Goal: Navigation & Orientation: Find specific page/section

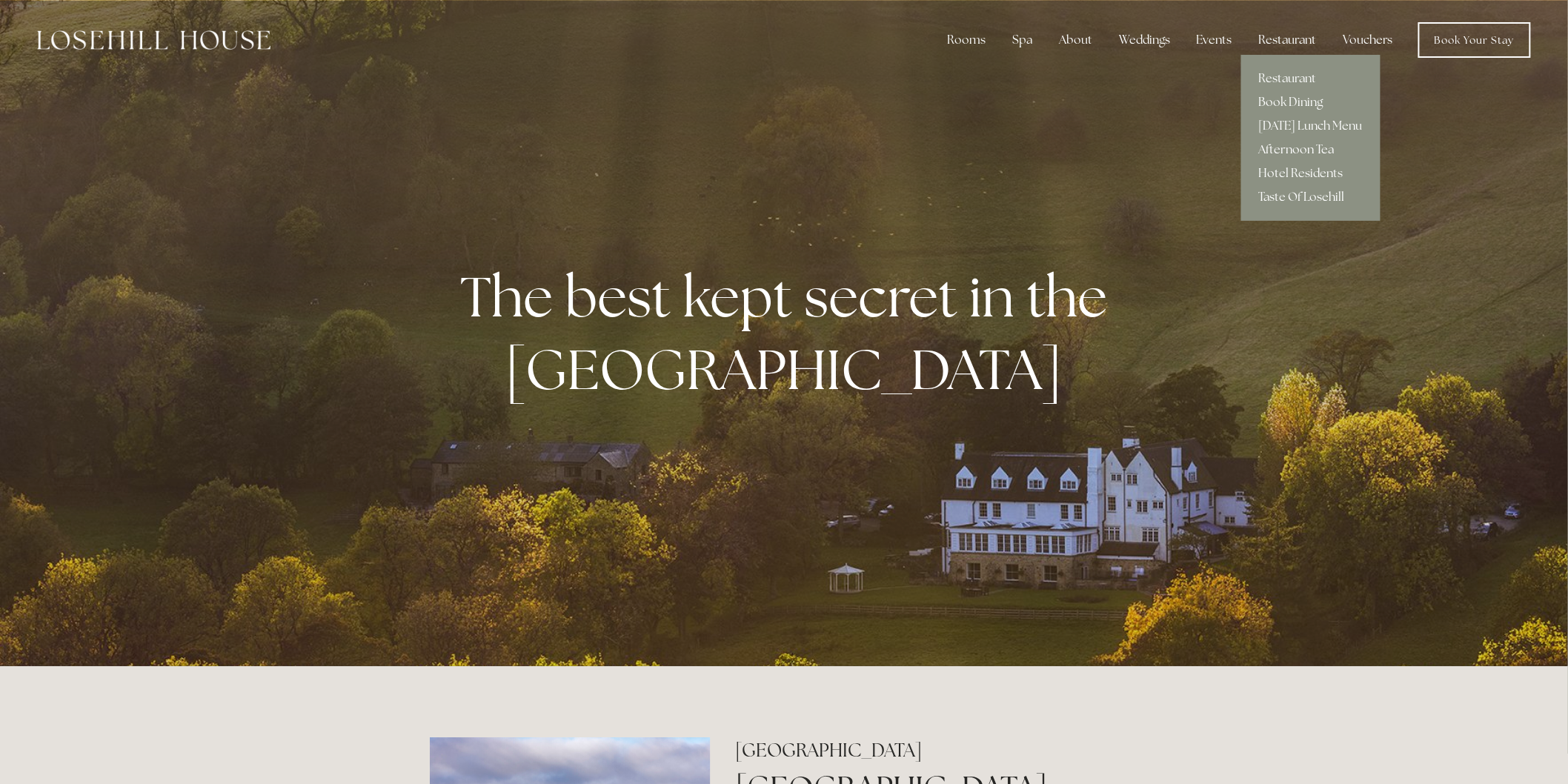
click at [1289, 153] on link "Afternoon Tea" at bounding box center [1311, 149] width 139 height 24
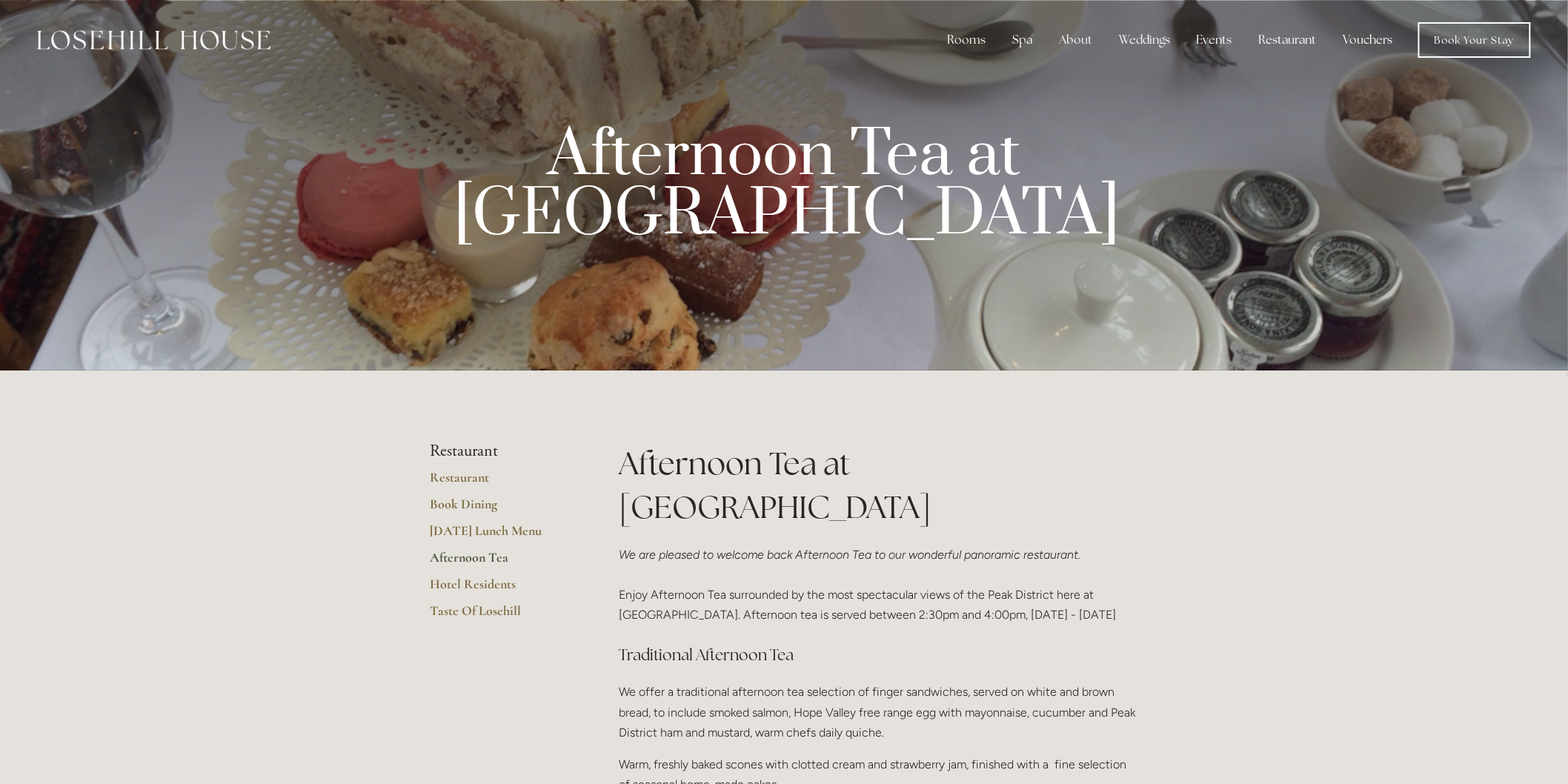
click at [1375, 40] on link "Vouchers" at bounding box center [1368, 39] width 73 height 30
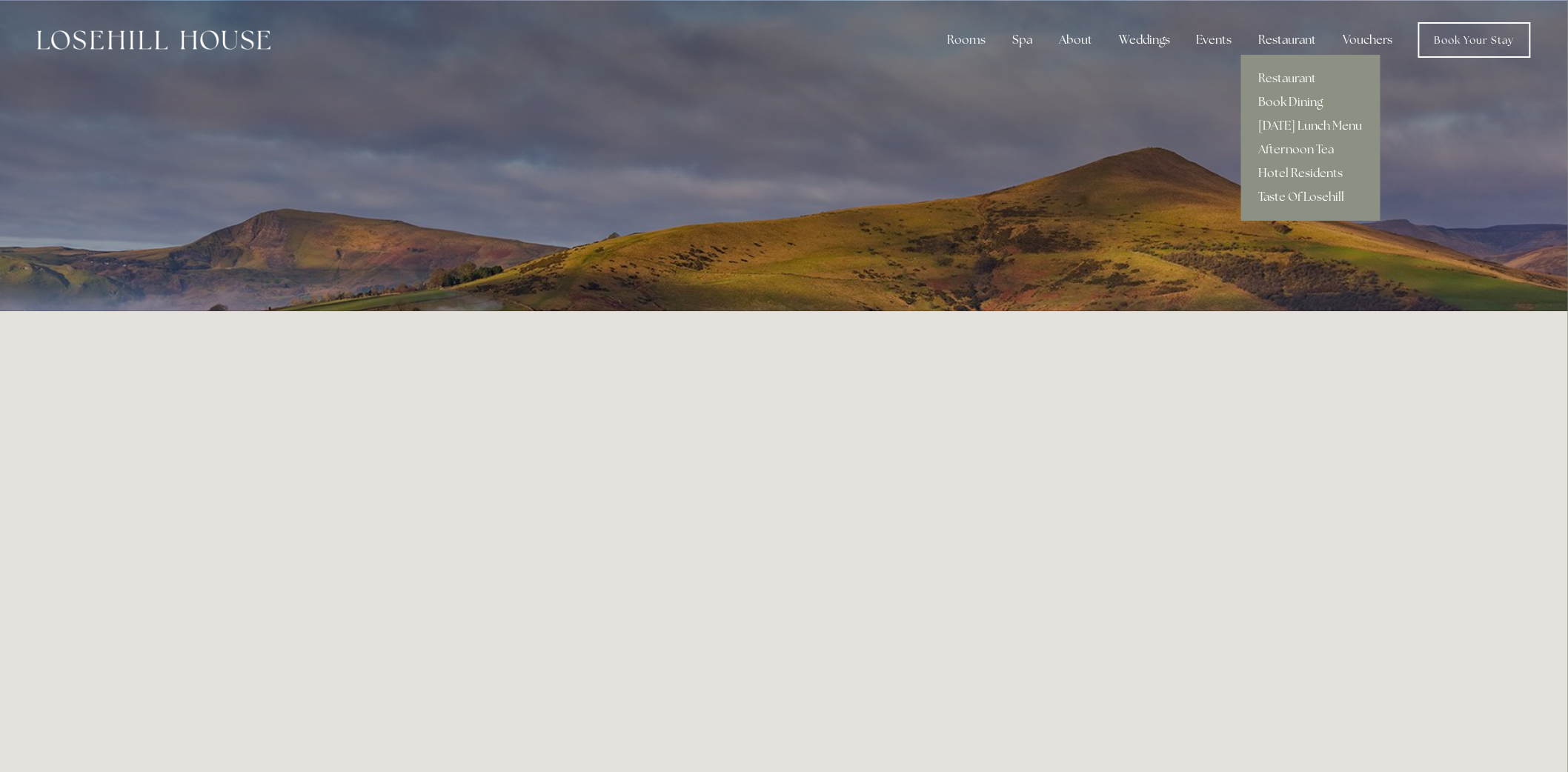
click at [1299, 122] on link "[DATE] Lunch Menu" at bounding box center [1311, 126] width 139 height 24
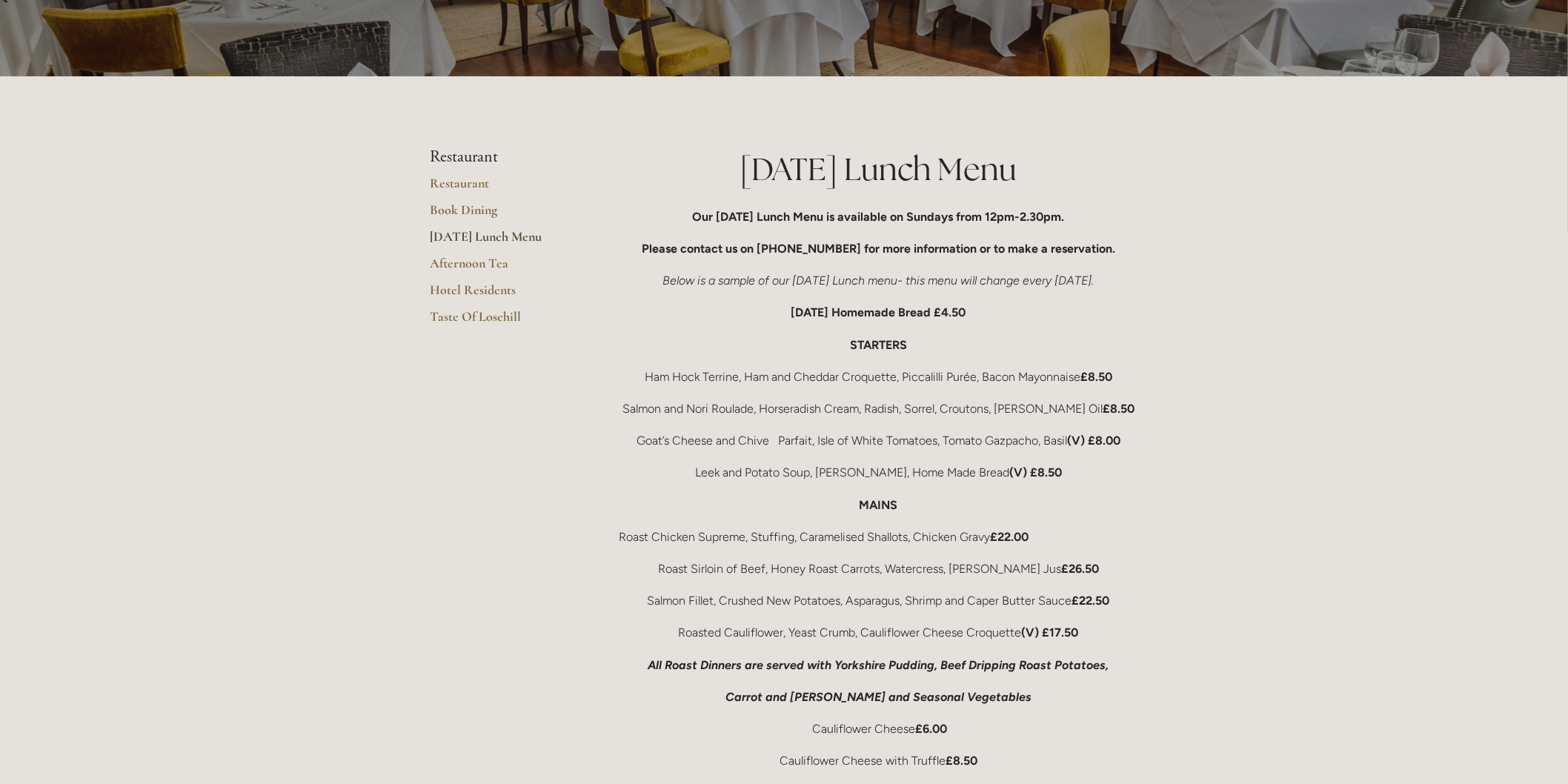
scroll to position [164, 0]
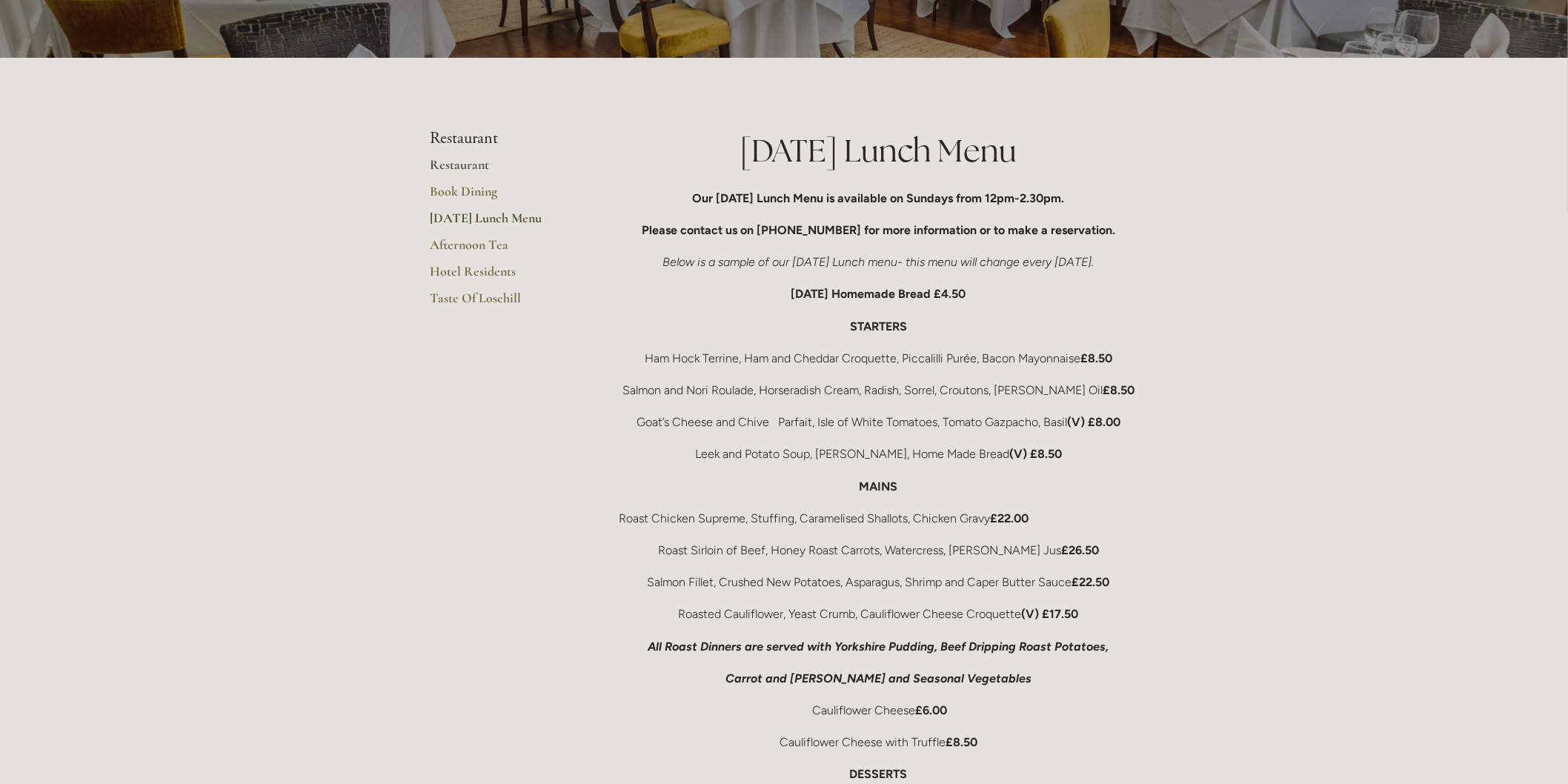
click at [464, 167] on link "Restaurant" at bounding box center [500, 170] width 141 height 27
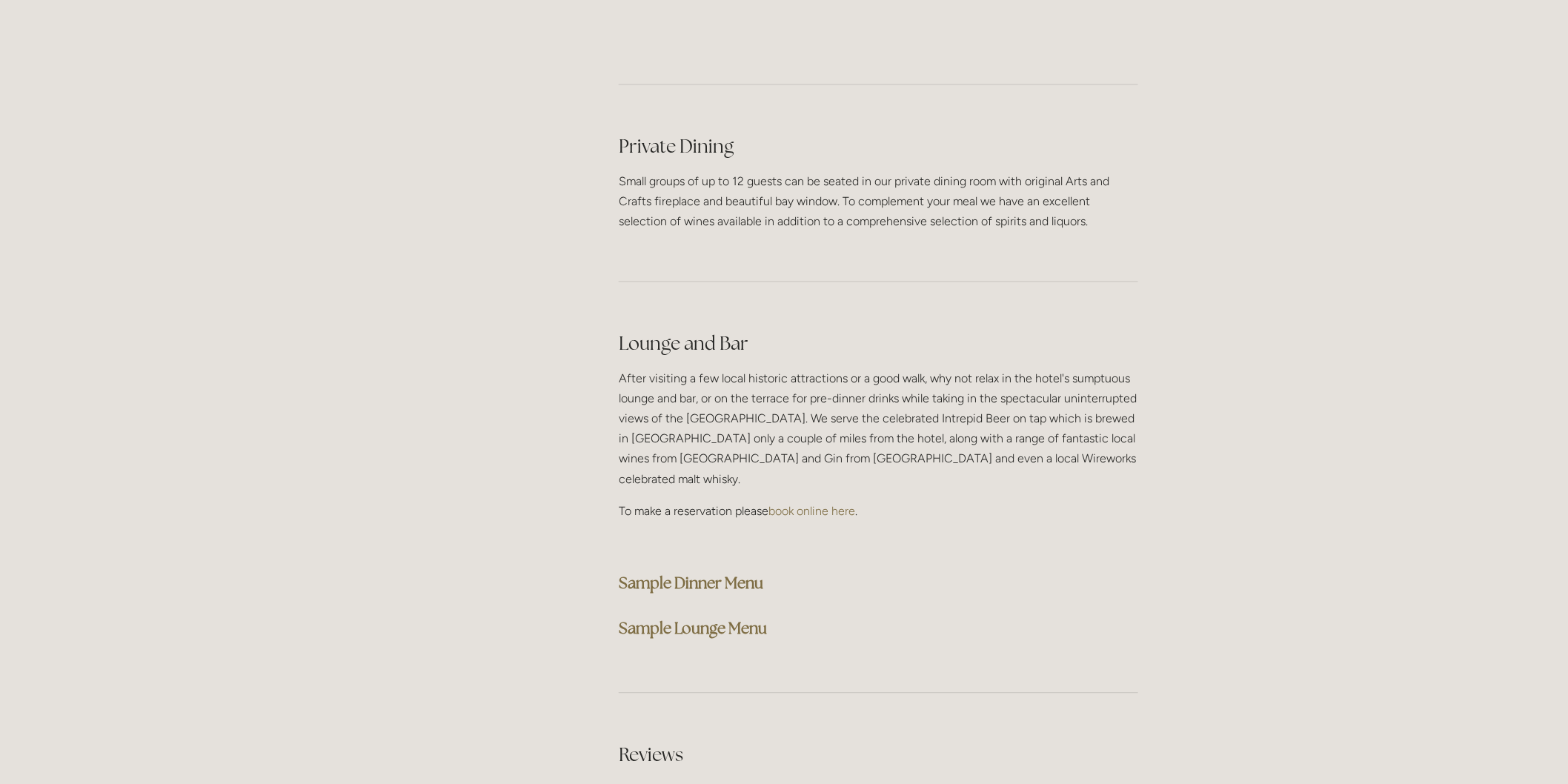
scroll to position [3457, 0]
click at [685, 573] on strong "Sample Dinner Menu" at bounding box center [691, 582] width 144 height 20
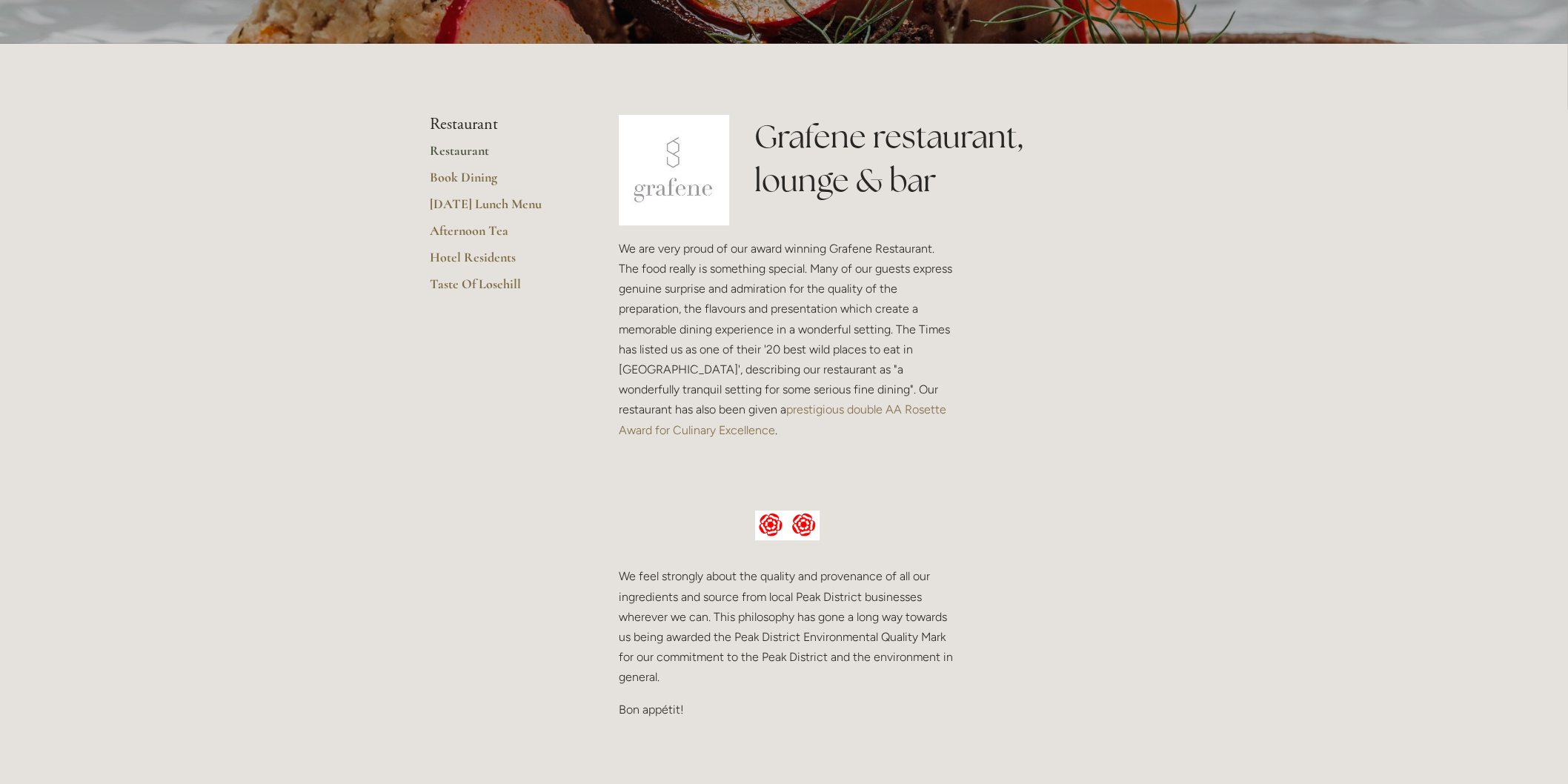
scroll to position [0, 0]
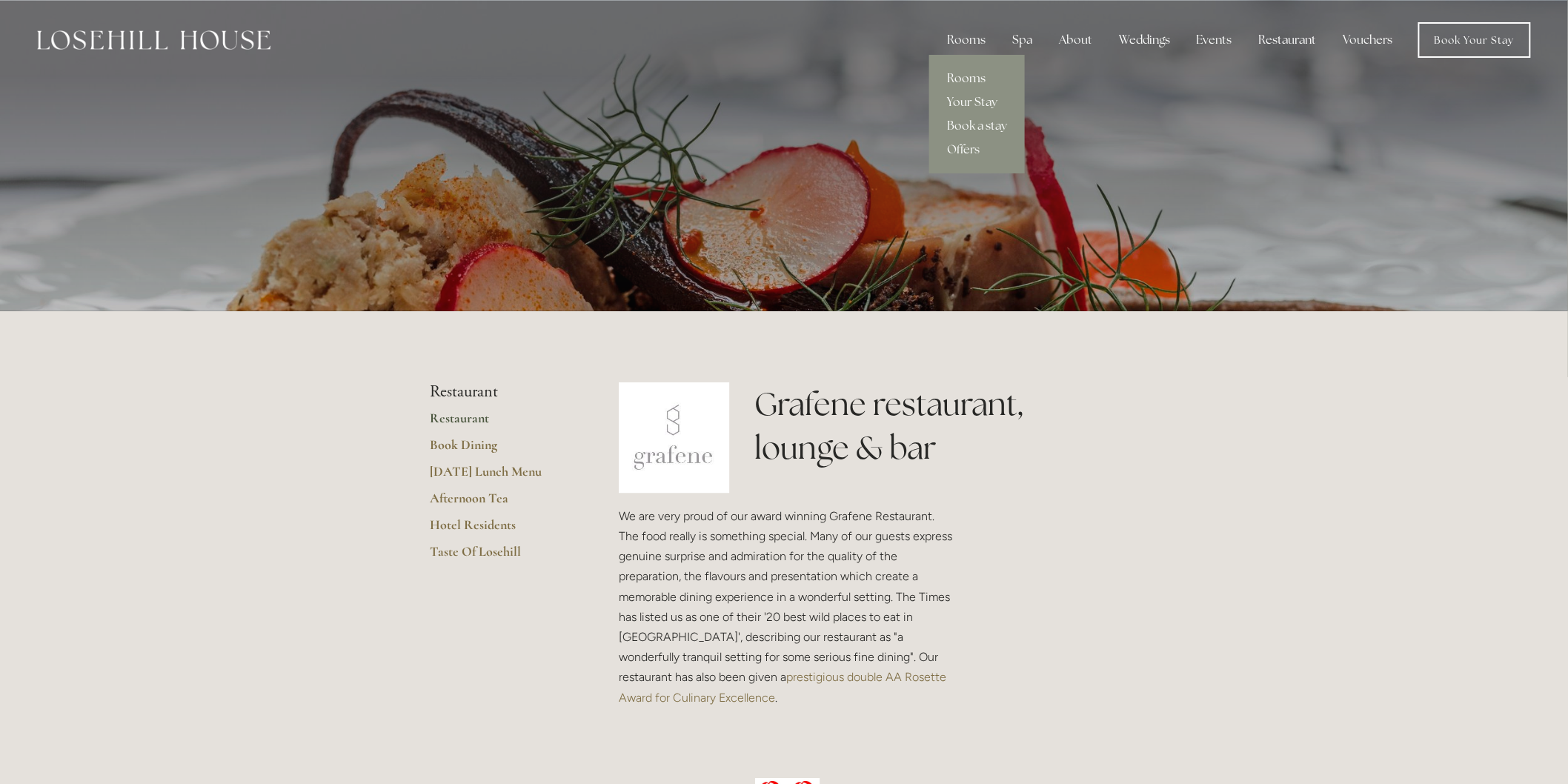
click at [965, 83] on link "Rooms" at bounding box center [976, 78] width 95 height 24
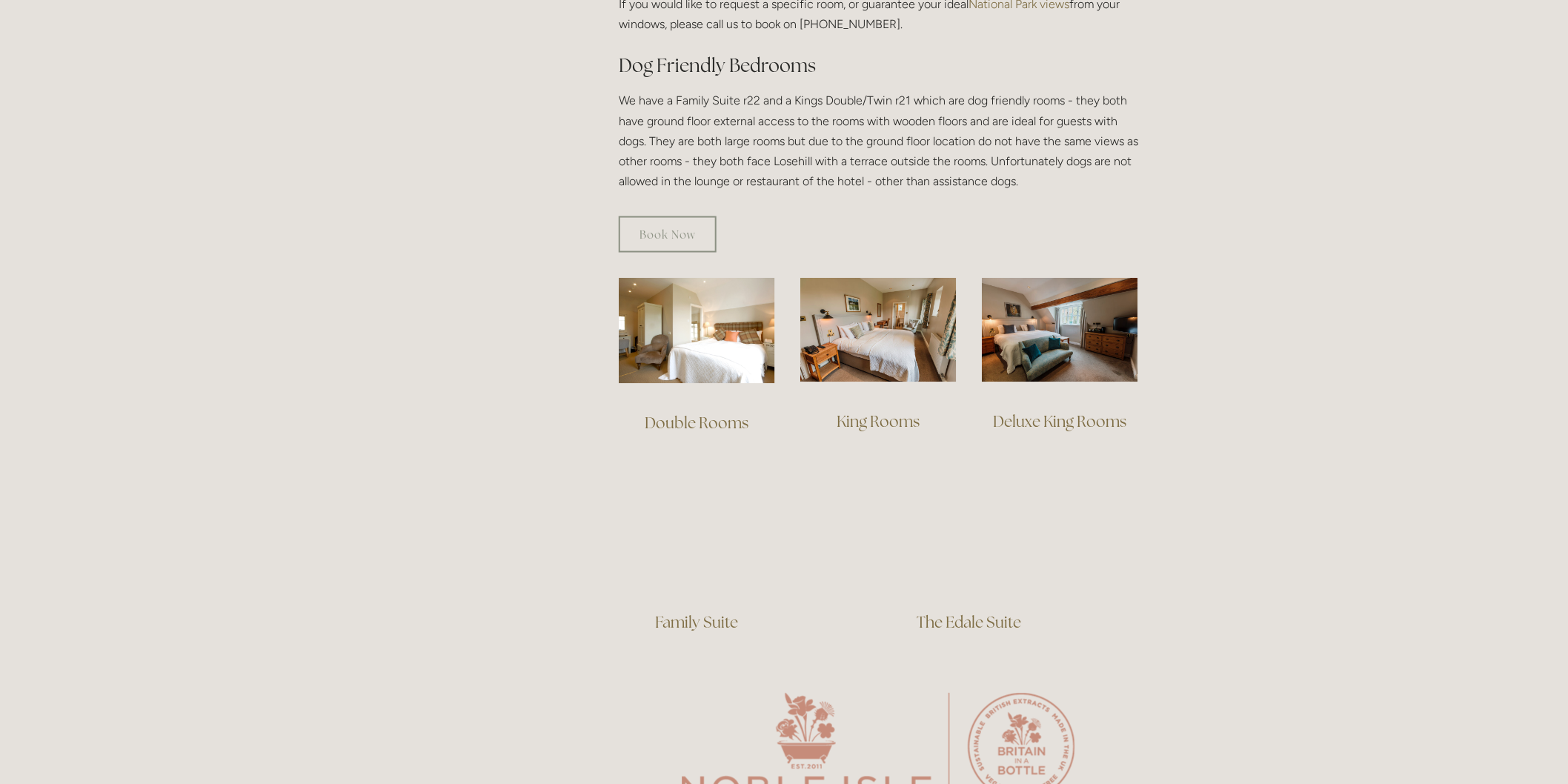
scroll to position [823, 0]
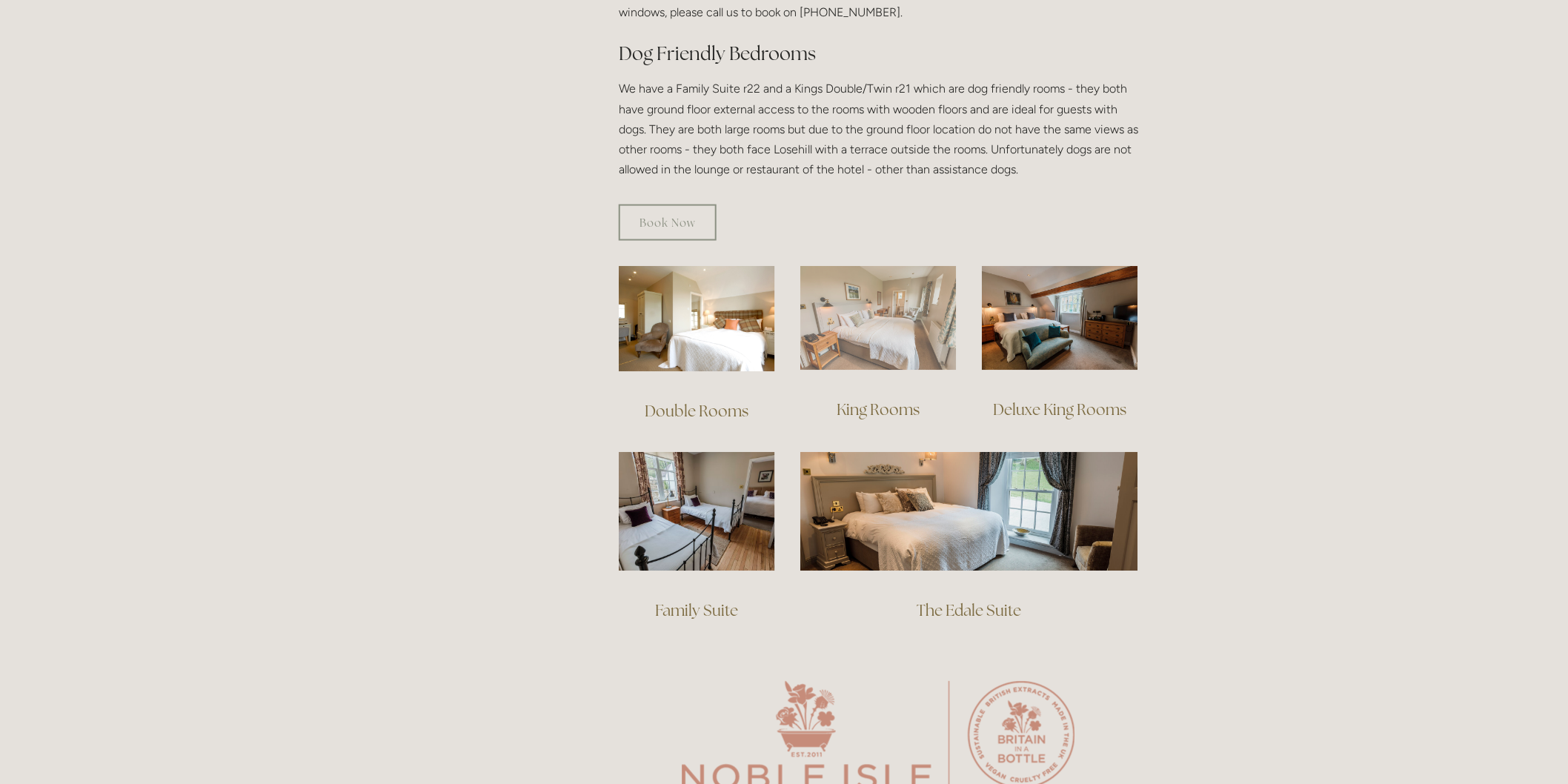
click at [857, 309] on img at bounding box center [878, 318] width 157 height 105
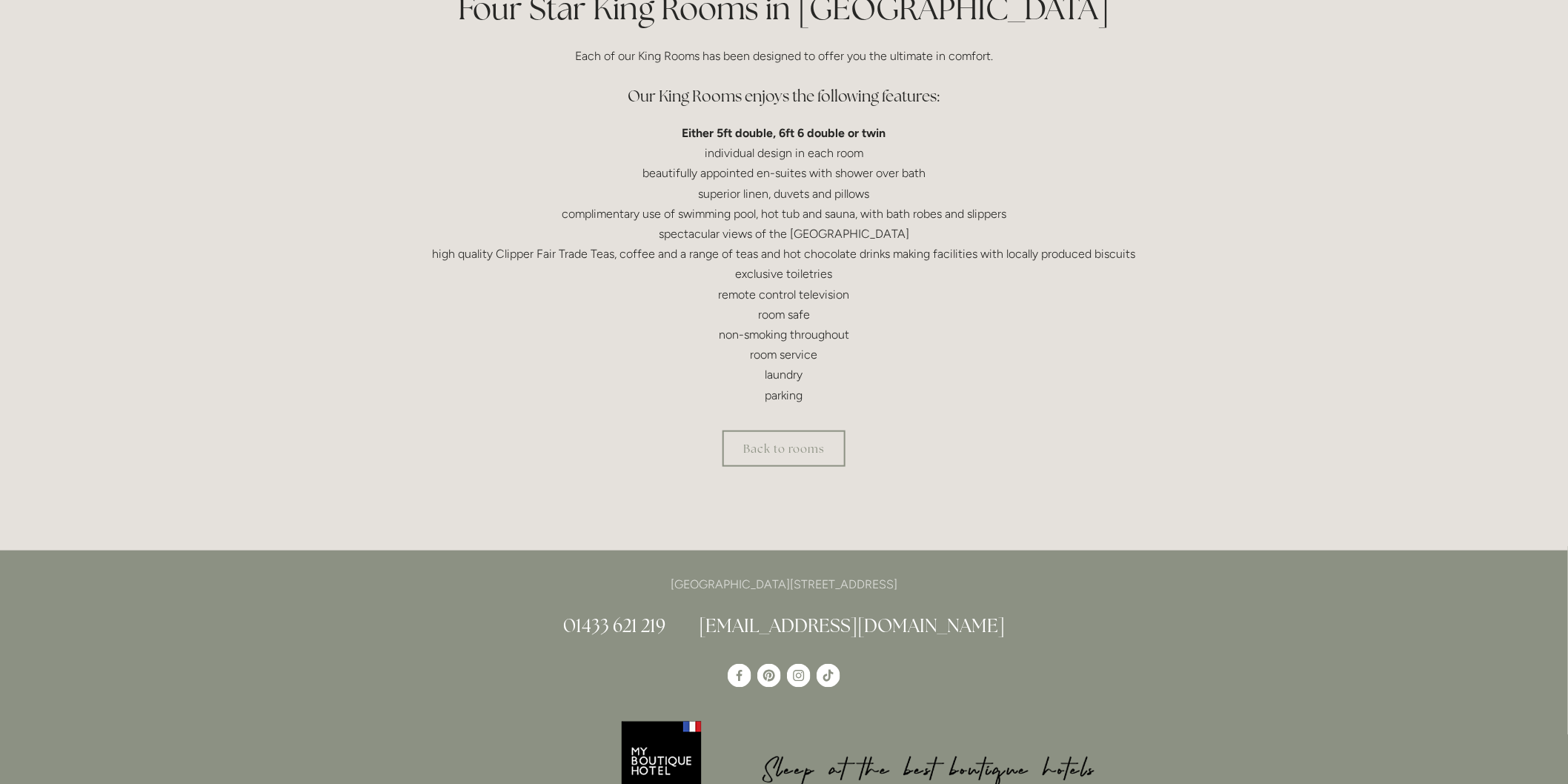
scroll to position [411, 0]
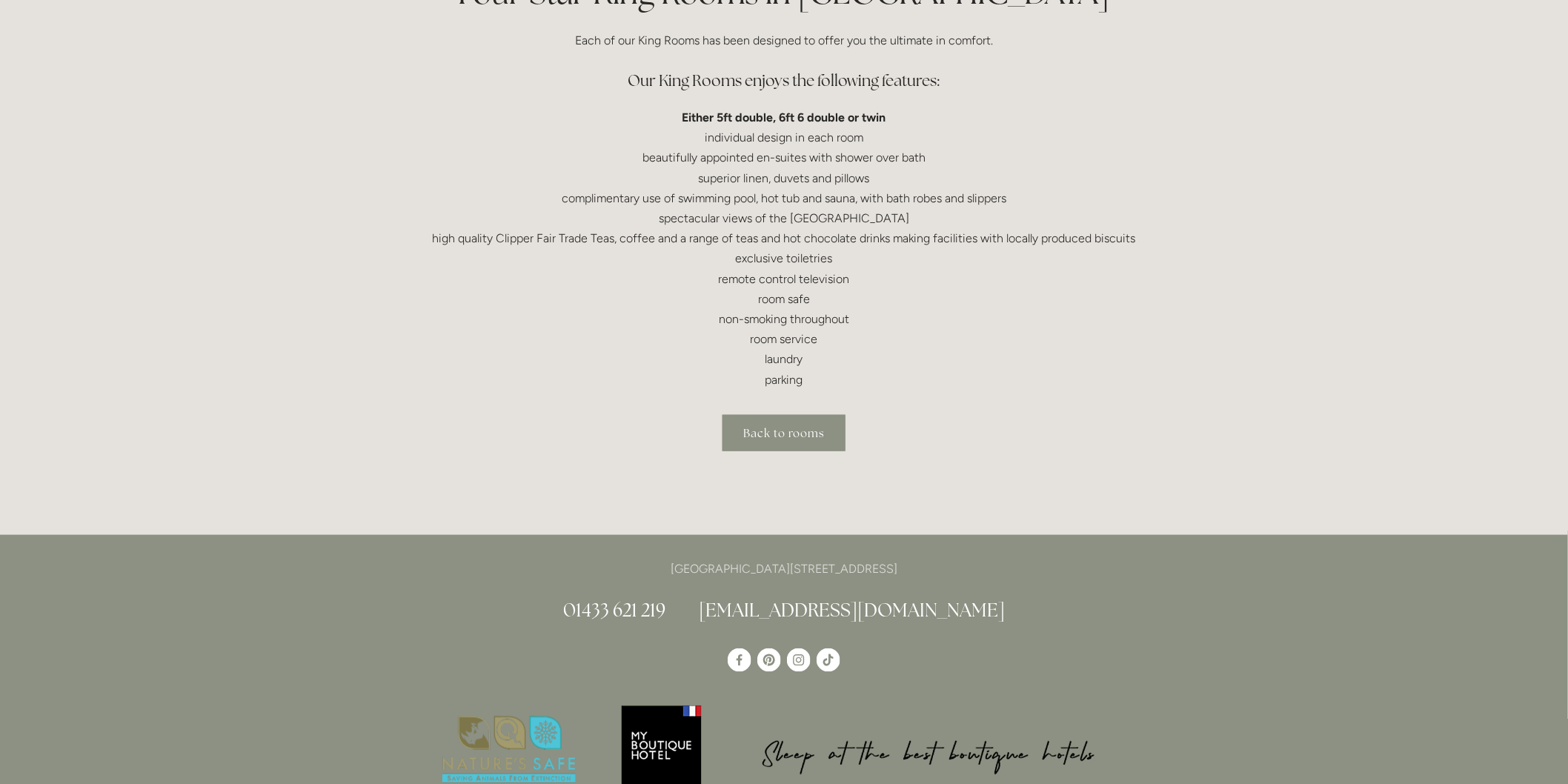
click at [759, 435] on link "Back to rooms" at bounding box center [784, 433] width 123 height 37
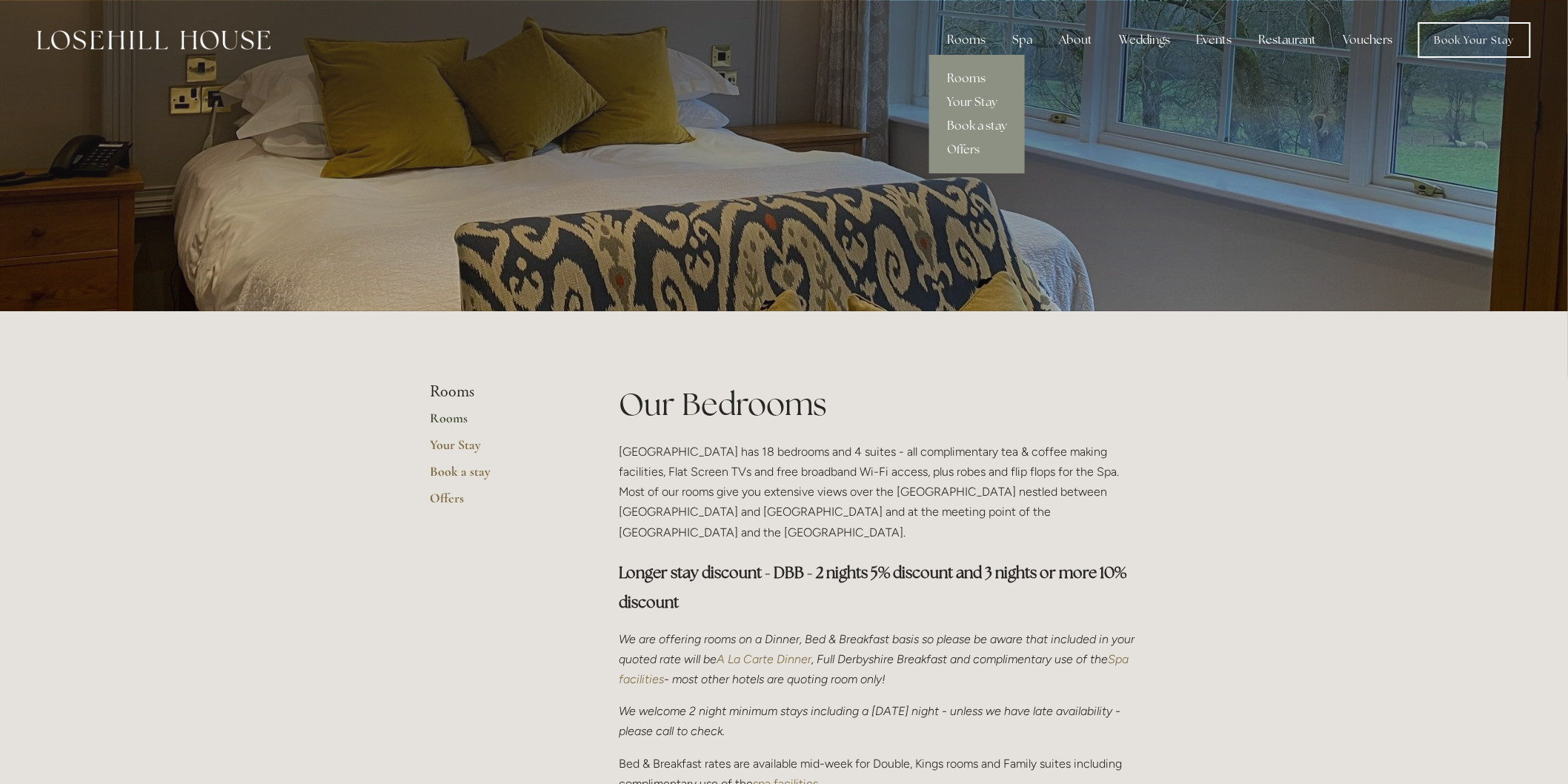
click at [972, 122] on link "Book a stay" at bounding box center [976, 126] width 95 height 24
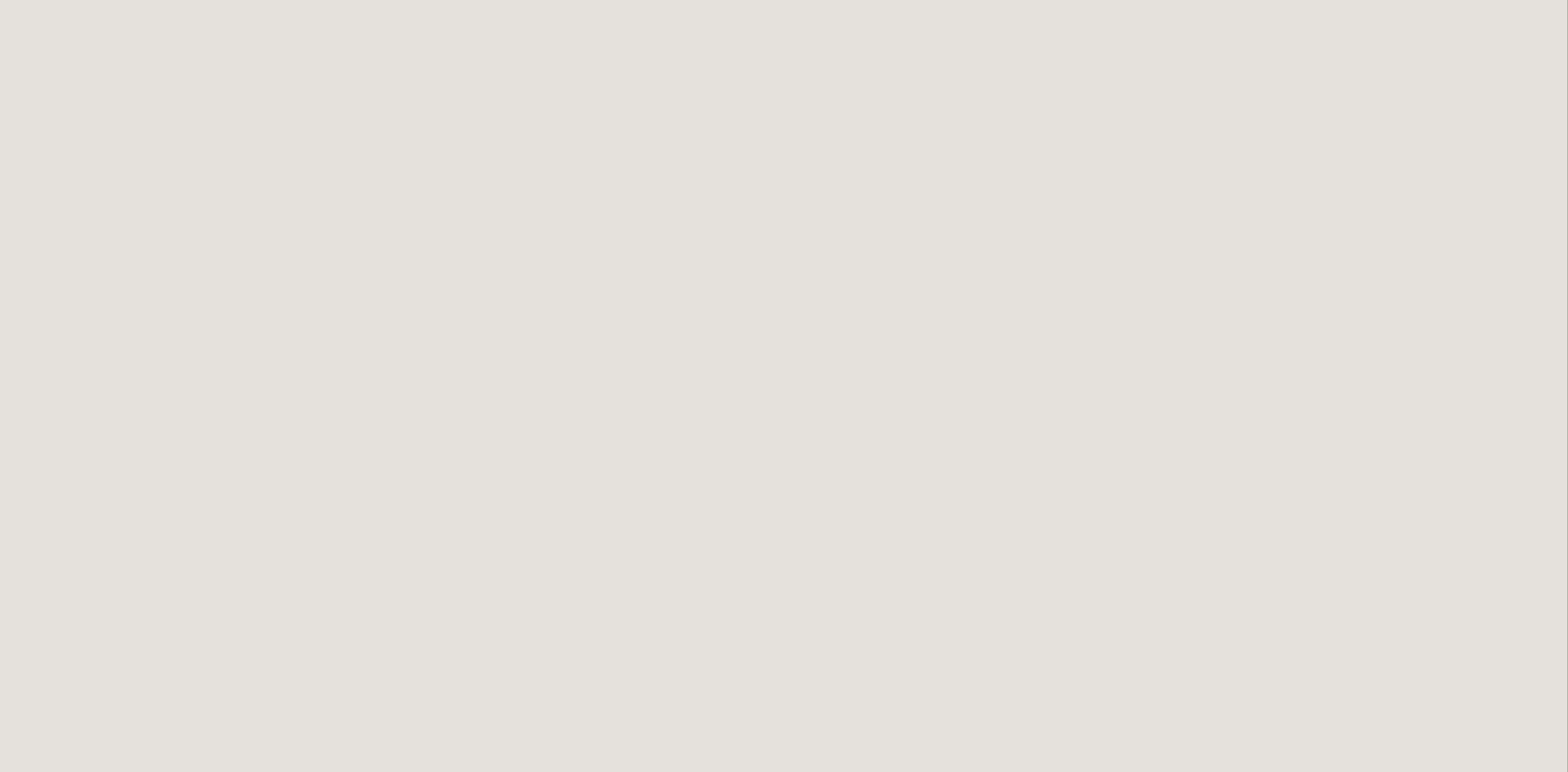
scroll to position [1397, 0]
